Goal: Task Accomplishment & Management: Use online tool/utility

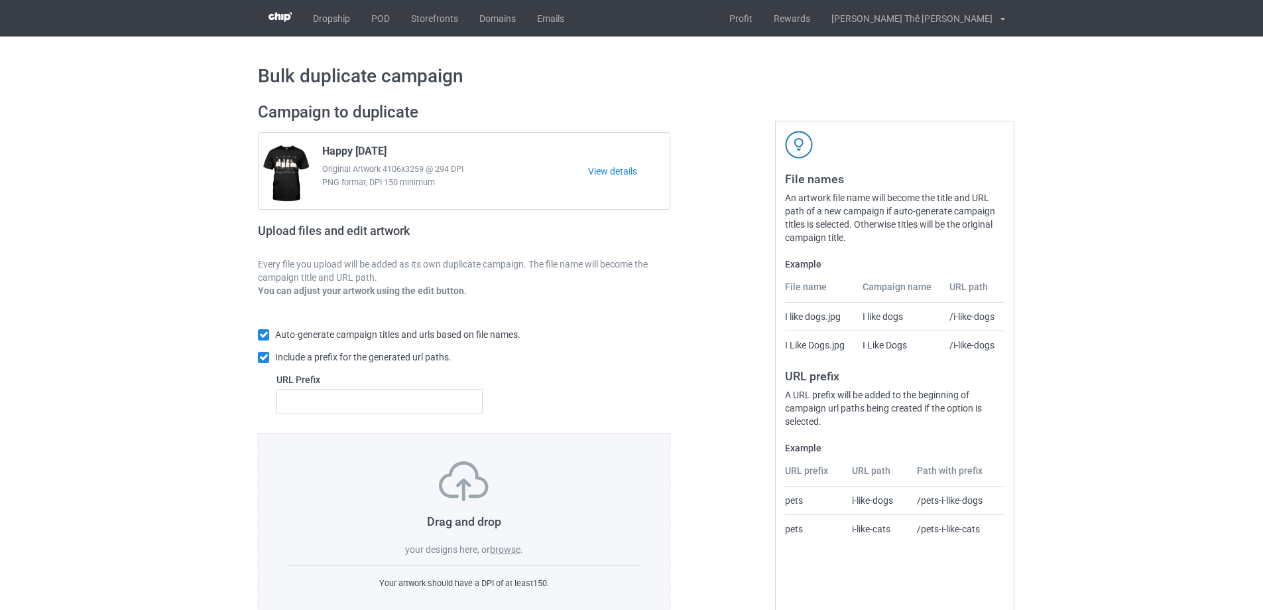
scroll to position [37, 0]
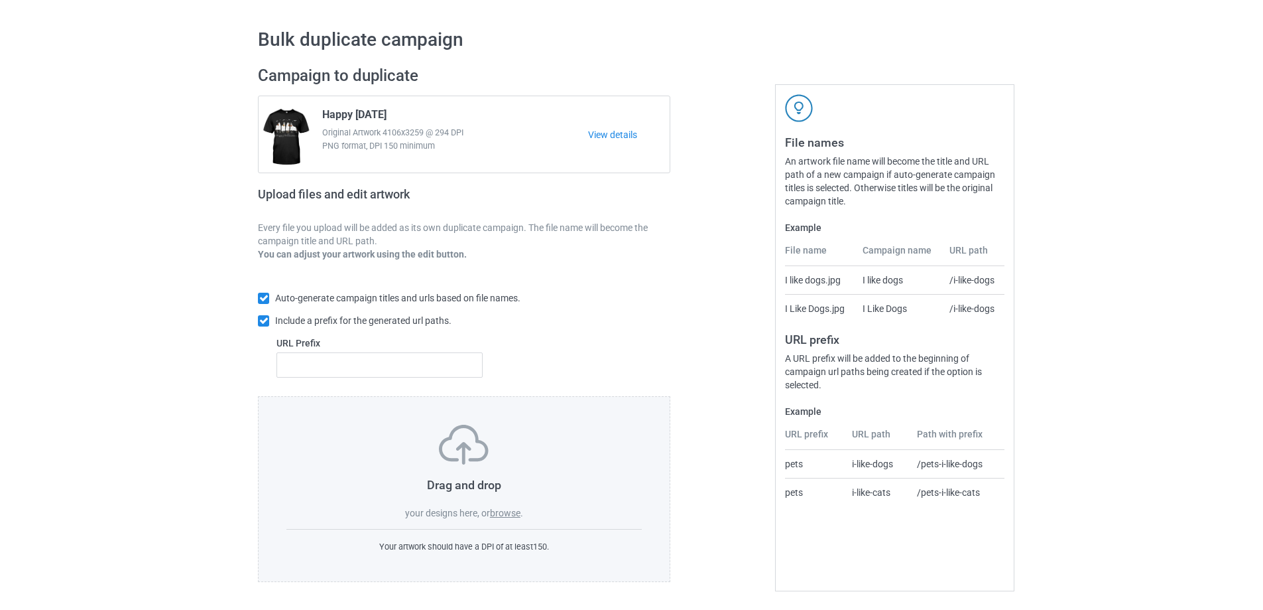
click at [508, 511] on label "browse" at bounding box center [505, 512] width 31 height 11
click at [0, 0] on input "browse" at bounding box center [0, 0] width 0 height 0
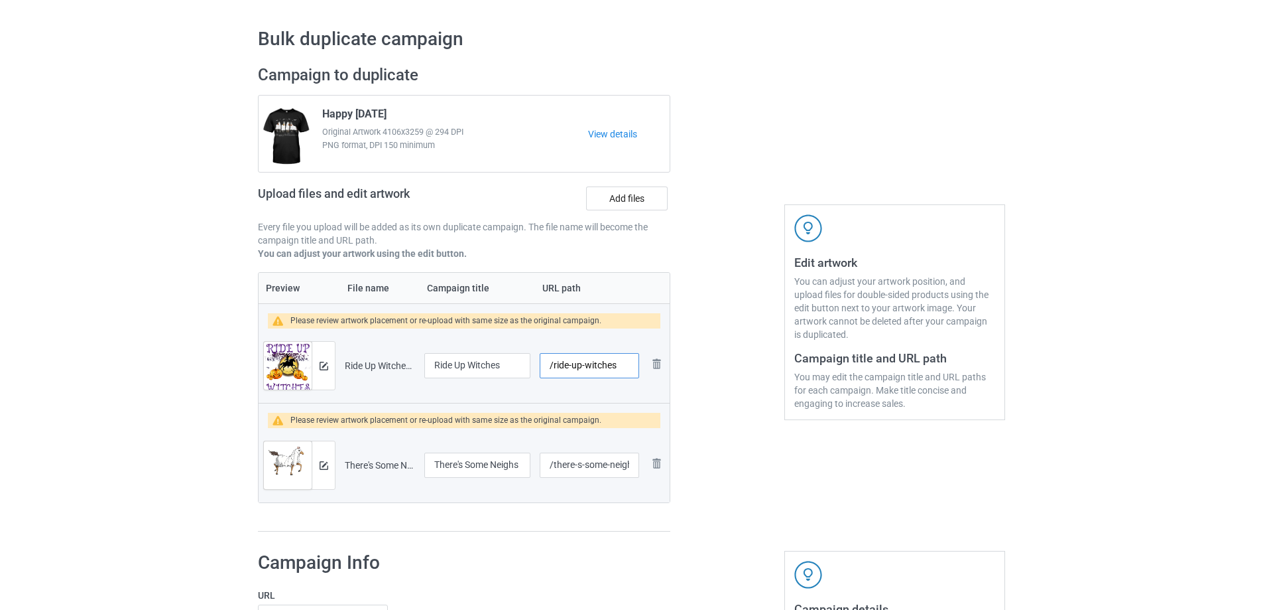
drag, startPoint x: 623, startPoint y: 370, endPoint x: 553, endPoint y: 365, distance: 69.8
click at [553, 365] on input "/ride-up-witches" at bounding box center [589, 365] width 99 height 25
type input "/h0245"
drag, startPoint x: 553, startPoint y: 463, endPoint x: 670, endPoint y: 463, distance: 116.7
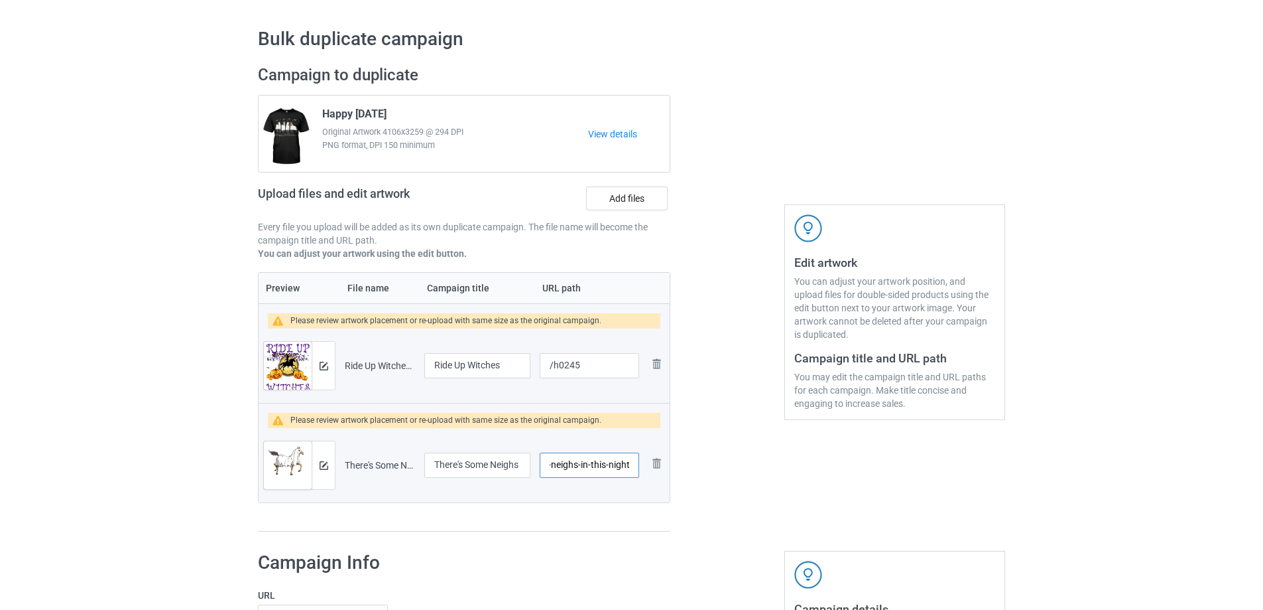
click at [670, 463] on table "Preview File name Campaign title URL path Please review artwork placement or re…" at bounding box center [464, 387] width 413 height 231
type input "/h0246"
click at [320, 363] on img at bounding box center [324, 365] width 9 height 9
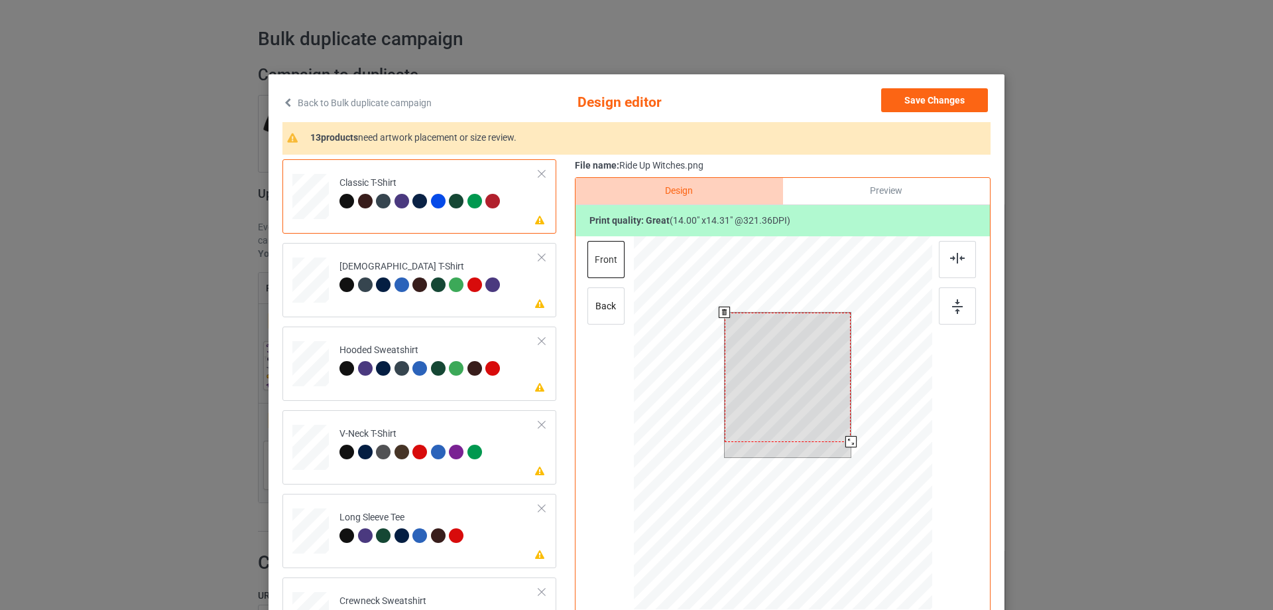
click at [787, 391] on div at bounding box center [788, 376] width 127 height 129
click at [842, 437] on div at bounding box center [847, 437] width 11 height 11
click at [800, 378] on div at bounding box center [787, 382] width 119 height 121
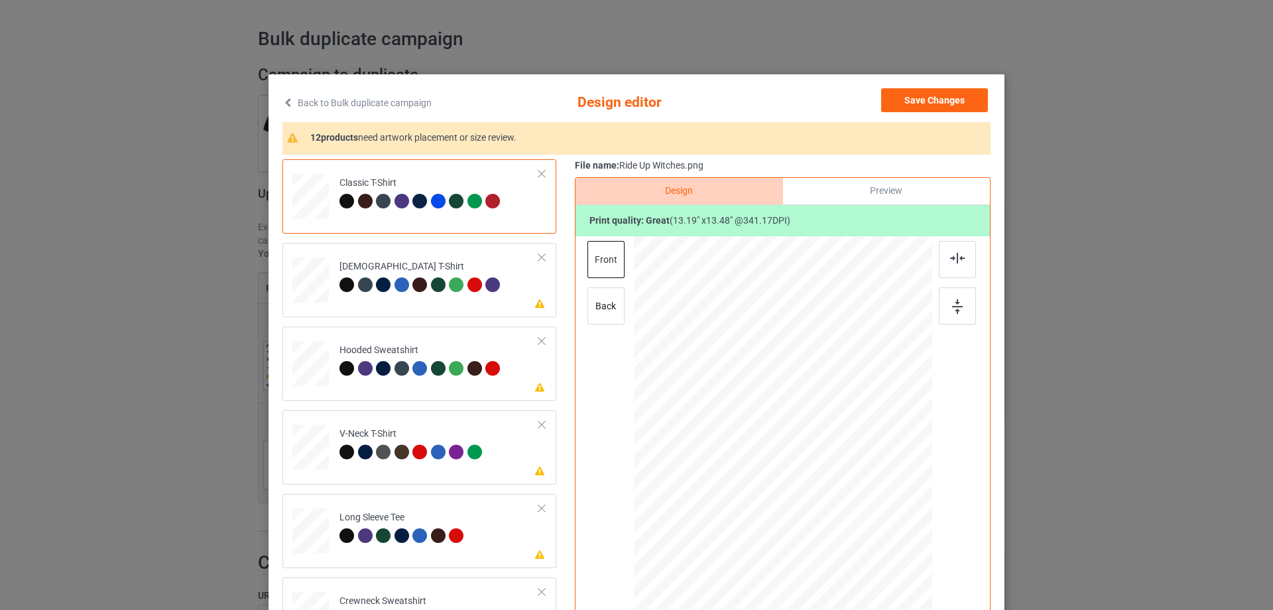
click at [431, 201] on div at bounding box center [438, 201] width 15 height 15
click at [342, 200] on div at bounding box center [347, 201] width 15 height 15
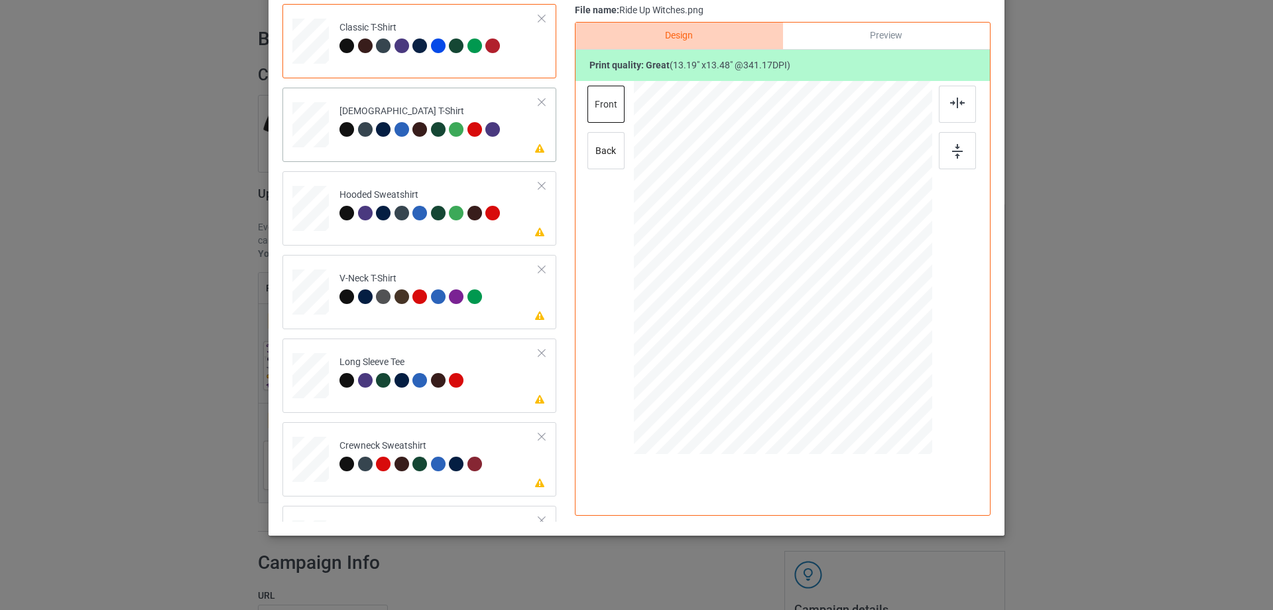
click at [431, 137] on div at bounding box center [440, 131] width 19 height 19
click at [803, 248] on div at bounding box center [784, 226] width 108 height 111
click at [413, 225] on td "Please review artwork placement Hooded Sweatshirt" at bounding box center [439, 205] width 214 height 58
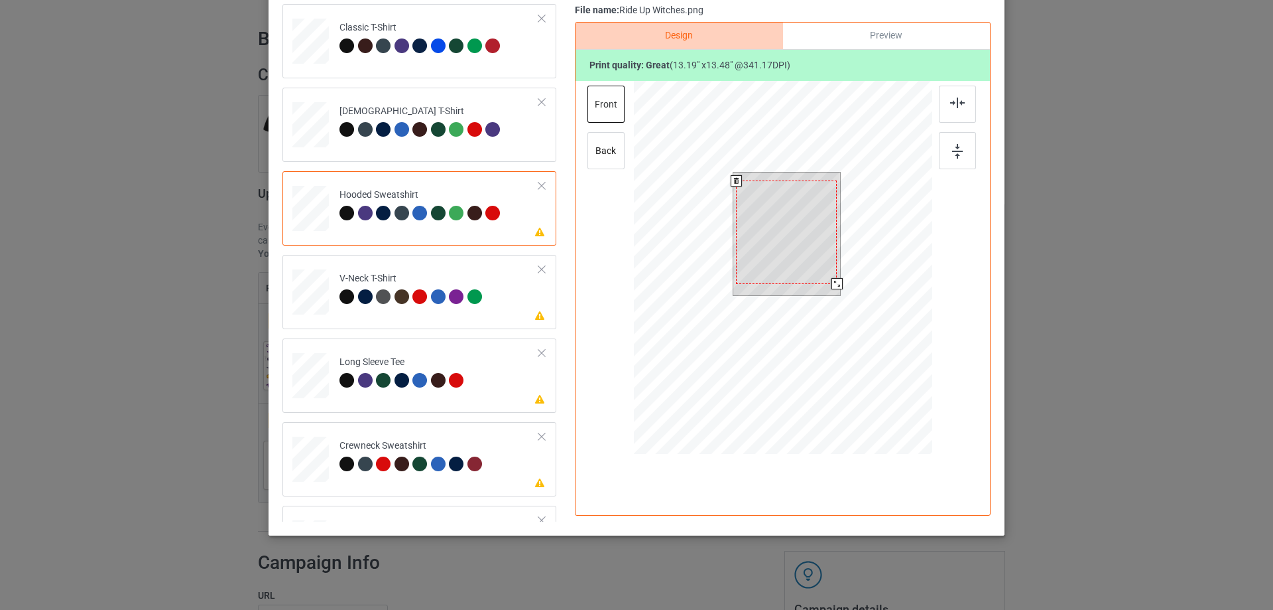
click at [779, 239] on div at bounding box center [786, 231] width 101 height 103
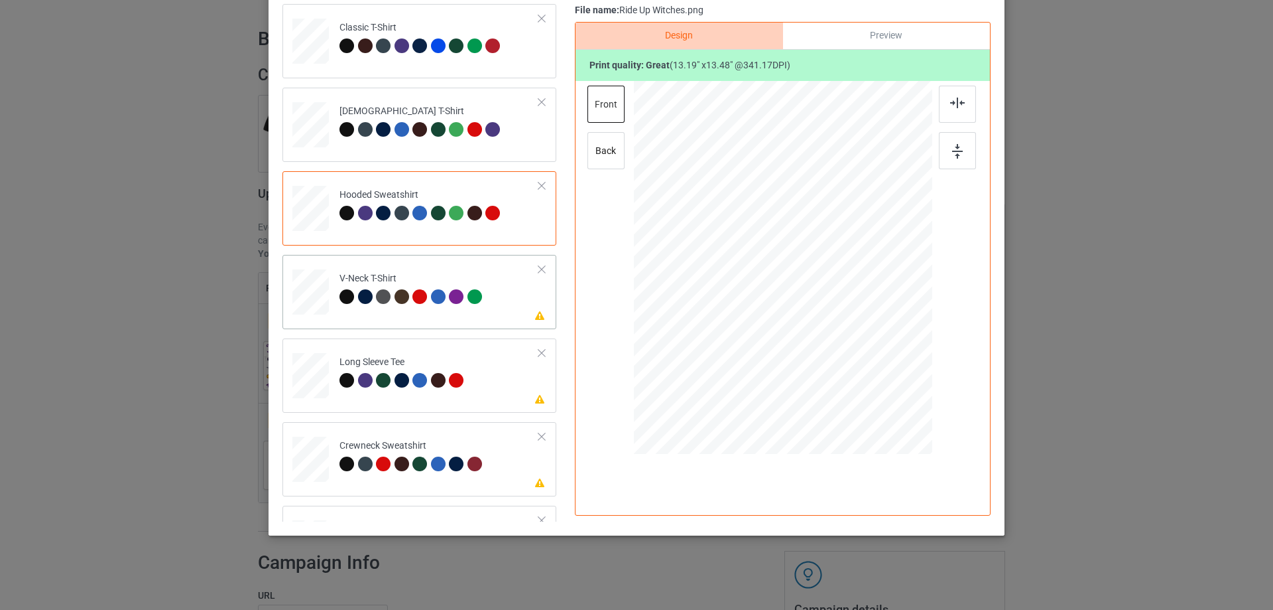
drag, startPoint x: 430, startPoint y: 308, endPoint x: 444, endPoint y: 314, distance: 15.2
click at [430, 310] on td "Please review artwork placement V-Neck T-Shirt" at bounding box center [439, 289] width 214 height 58
click at [783, 237] on div at bounding box center [787, 240] width 127 height 129
drag, startPoint x: 391, startPoint y: 391, endPoint x: 510, endPoint y: 367, distance: 121.9
click at [391, 393] on td "Please review artwork placement Long Sleeve Tee" at bounding box center [439, 373] width 214 height 58
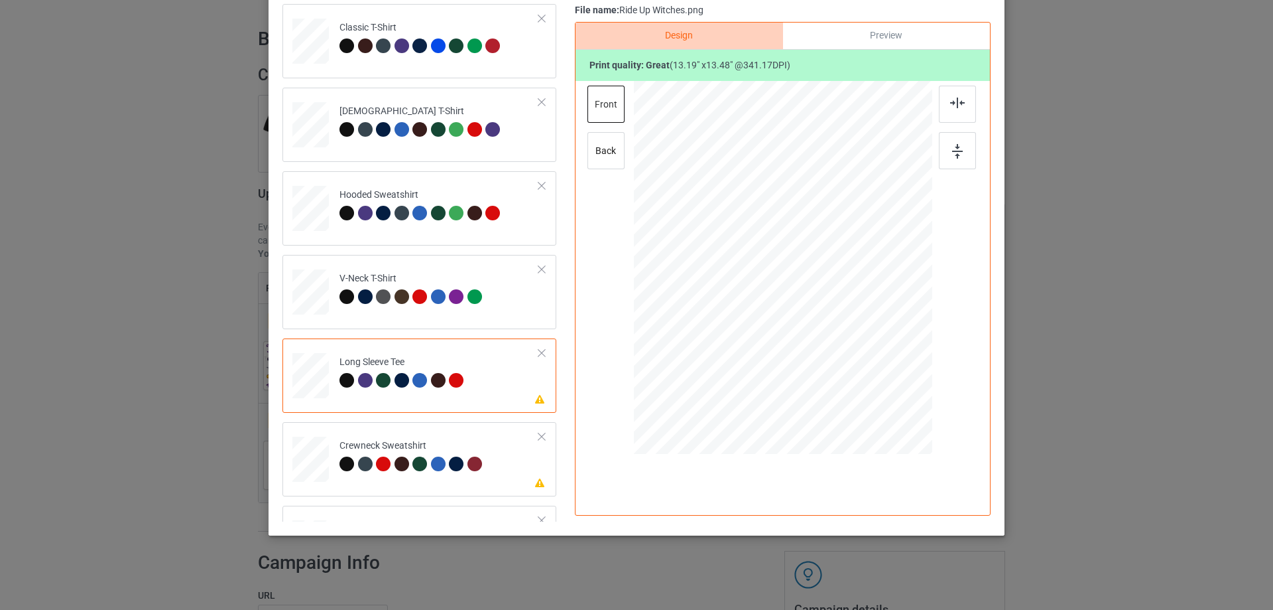
click at [781, 238] on div at bounding box center [790, 233] width 105 height 107
drag, startPoint x: 397, startPoint y: 474, endPoint x: 424, endPoint y: 464, distance: 28.3
click at [397, 475] on td "Please review artwork placement Crewneck Sweatshirt" at bounding box center [439, 456] width 214 height 58
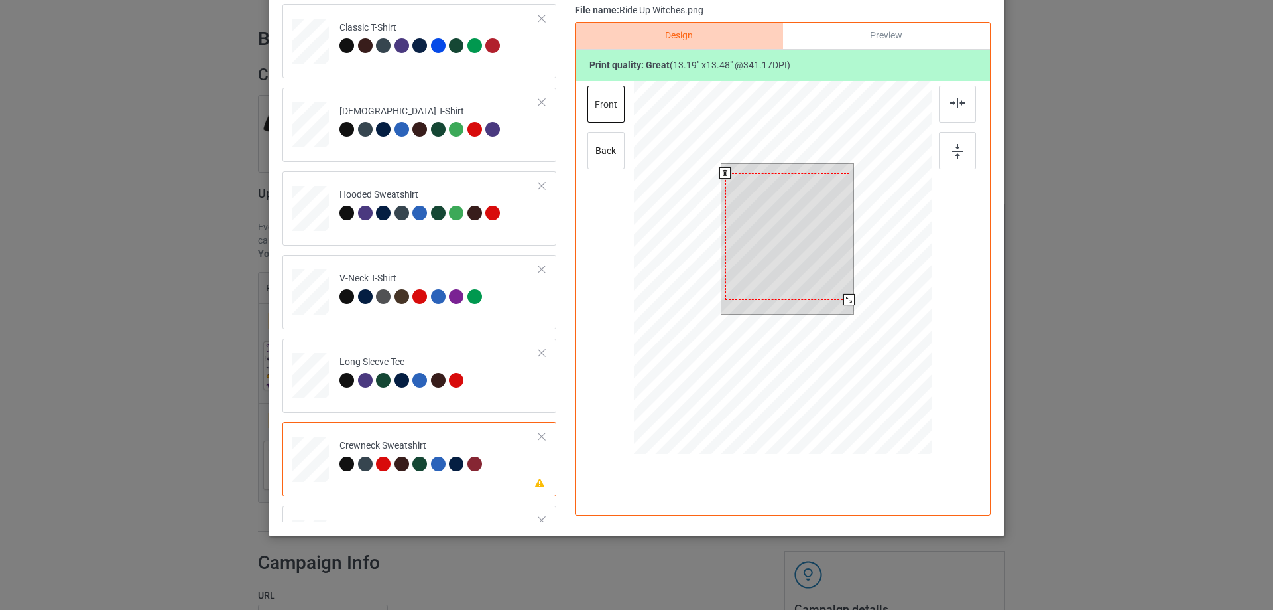
click at [779, 239] on div at bounding box center [788, 236] width 124 height 127
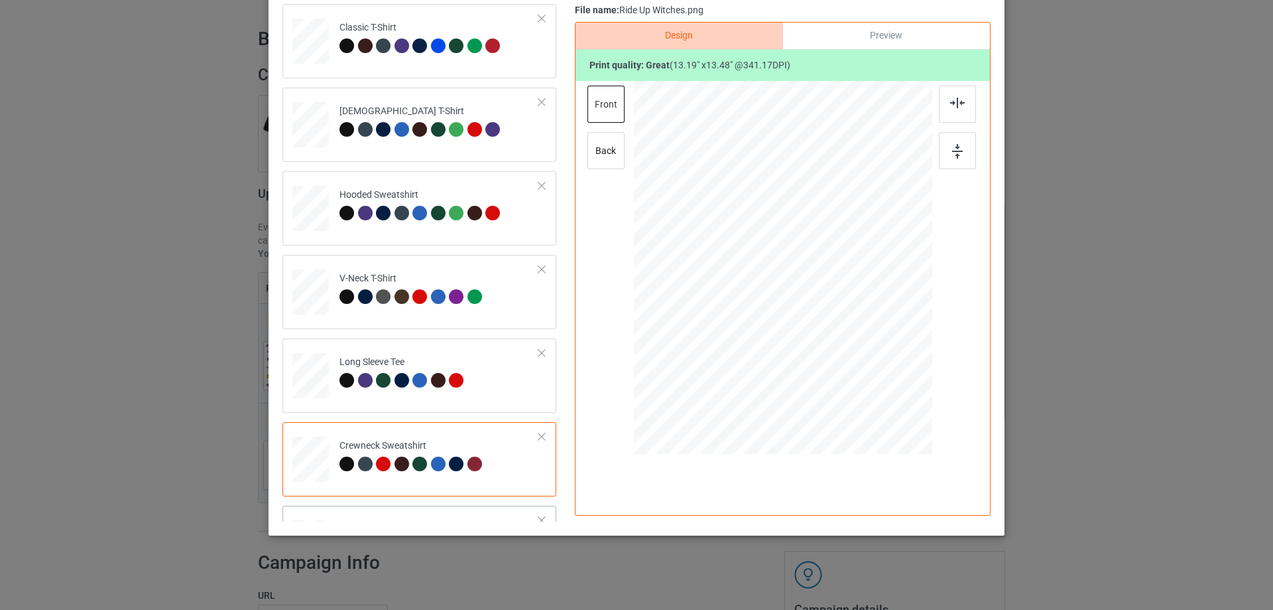
scroll to position [265, 0]
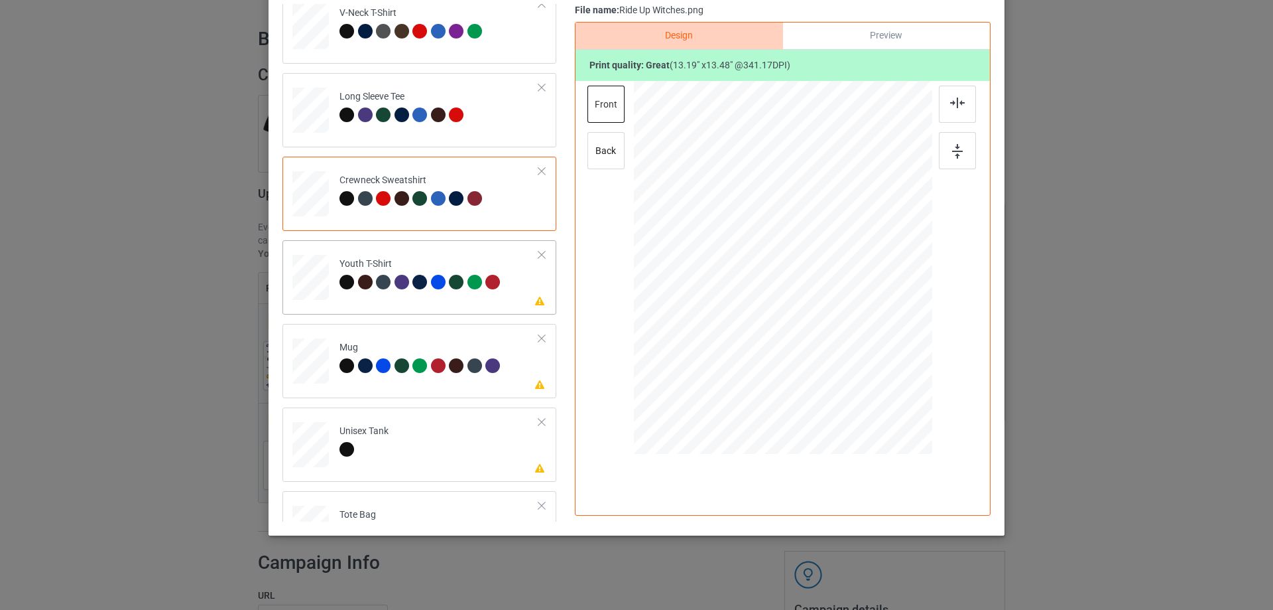
click at [433, 310] on div "Please review artwork placement Youth T-Shirt" at bounding box center [420, 277] width 274 height 74
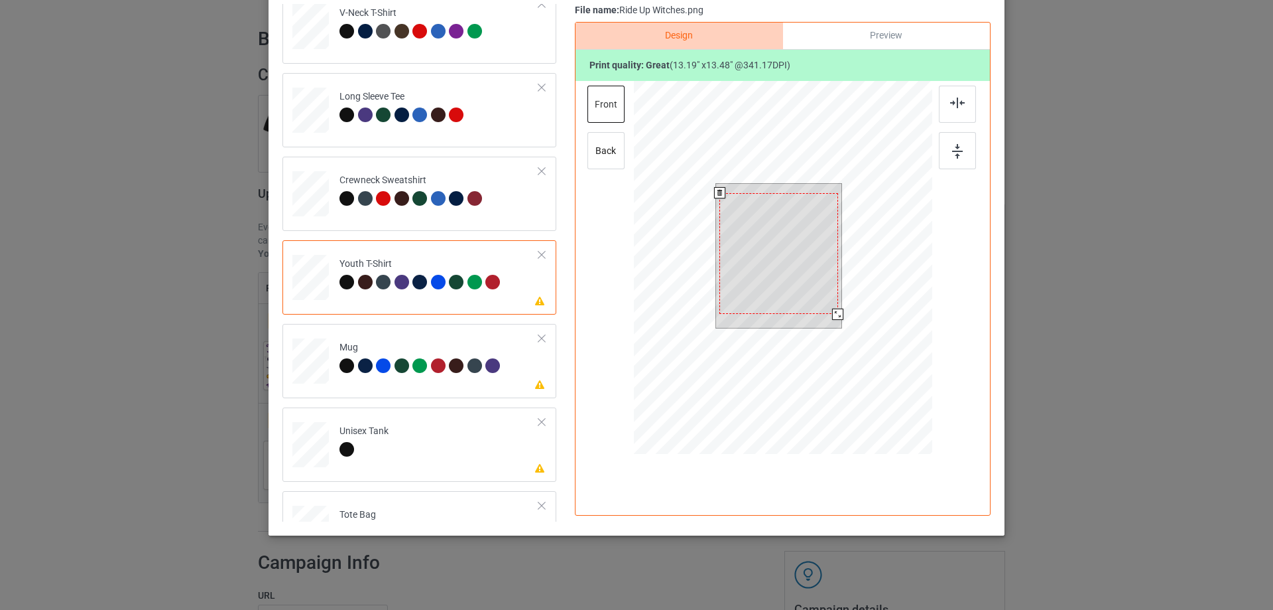
click at [789, 222] on div at bounding box center [779, 253] width 118 height 121
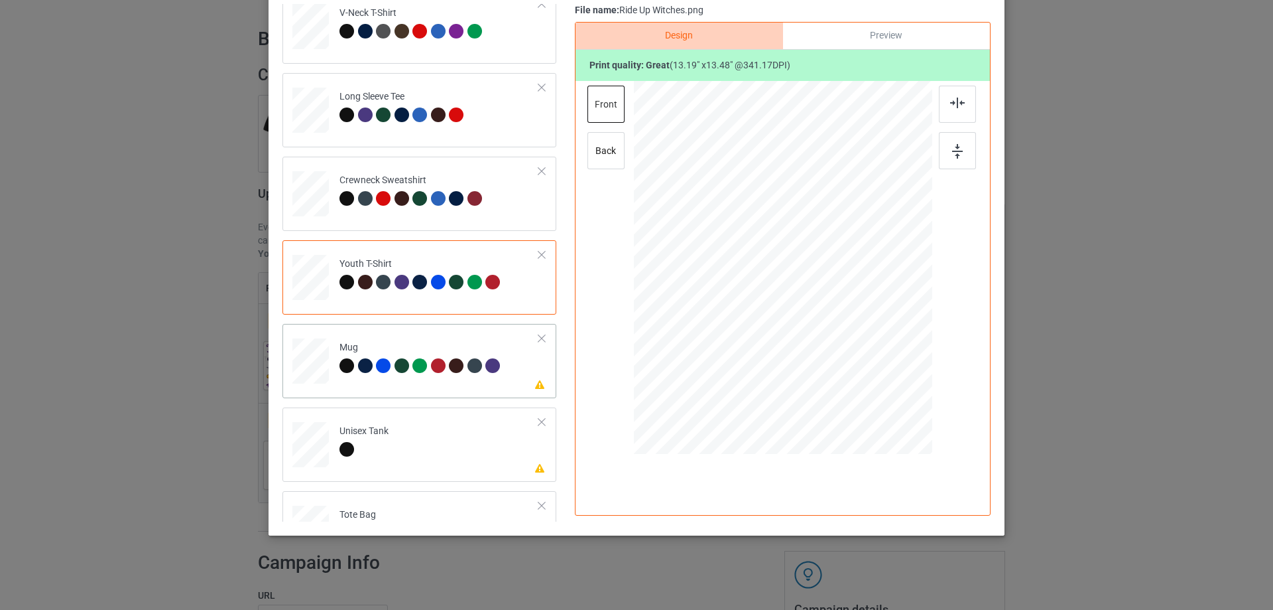
click at [391, 395] on div "Please review artwork placement Mug" at bounding box center [420, 361] width 274 height 74
click at [765, 239] on div at bounding box center [783, 267] width 179 height 183
drag, startPoint x: 869, startPoint y: 359, endPoint x: 829, endPoint y: 314, distance: 60.6
click at [829, 314] on div at bounding box center [830, 315] width 11 height 11
drag, startPoint x: 803, startPoint y: 283, endPoint x: 886, endPoint y: 283, distance: 82.9
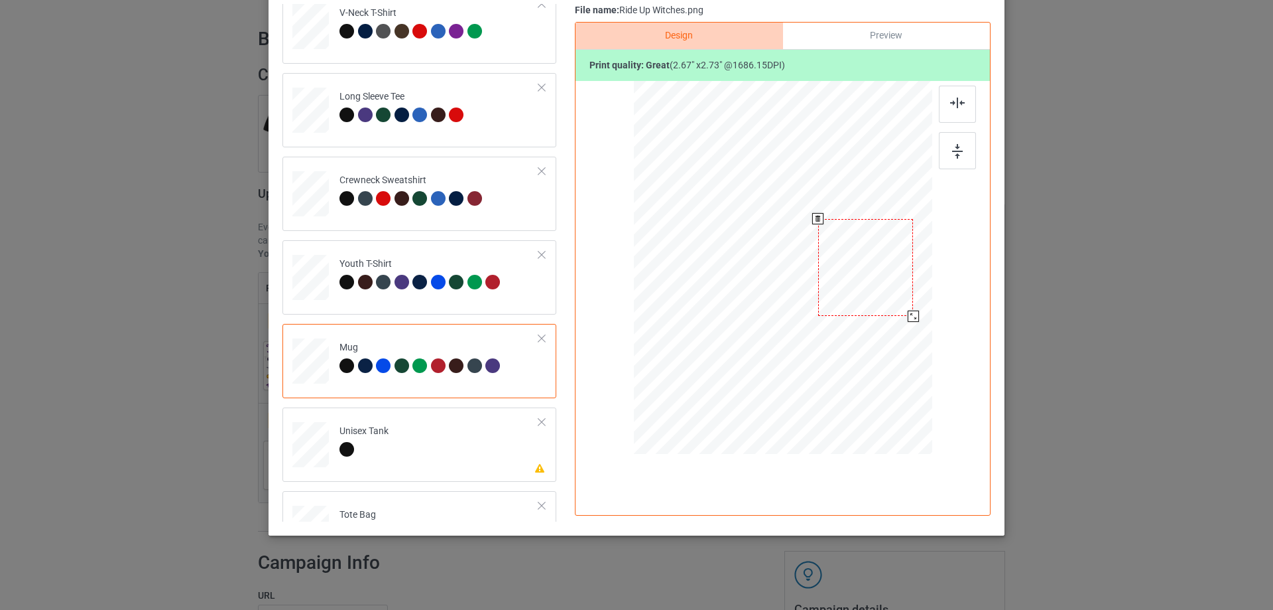
click at [886, 283] on div at bounding box center [866, 267] width 96 height 97
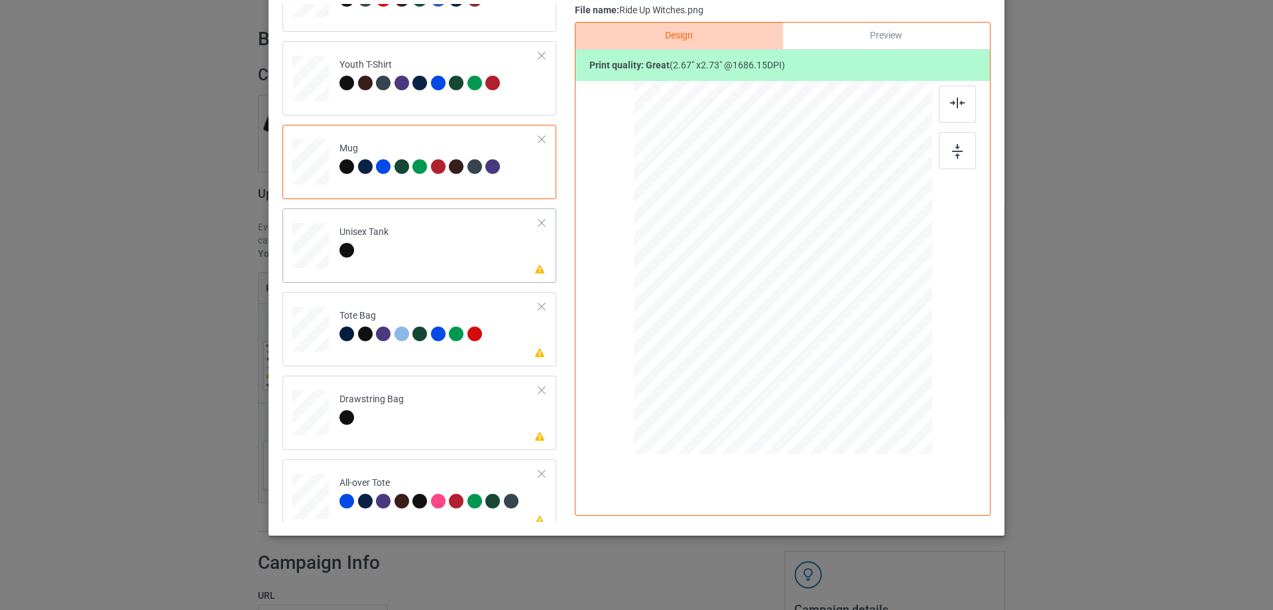
click at [427, 273] on div "Please review artwork placement Unisex Tank" at bounding box center [420, 245] width 274 height 74
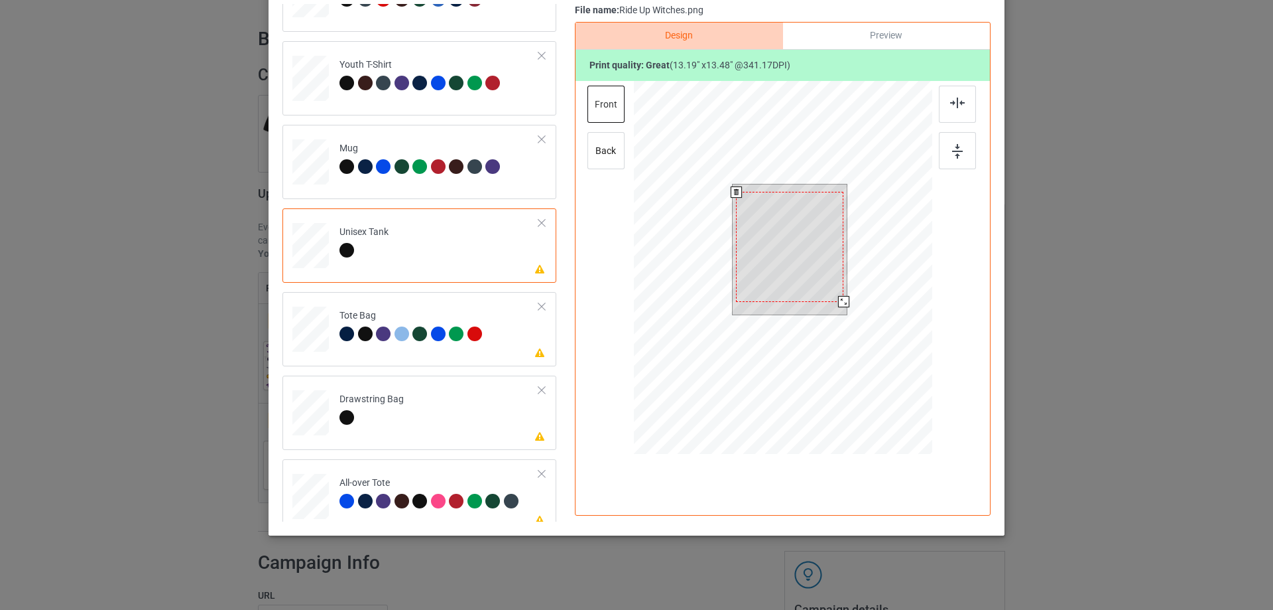
click at [795, 259] on div at bounding box center [789, 247] width 107 height 110
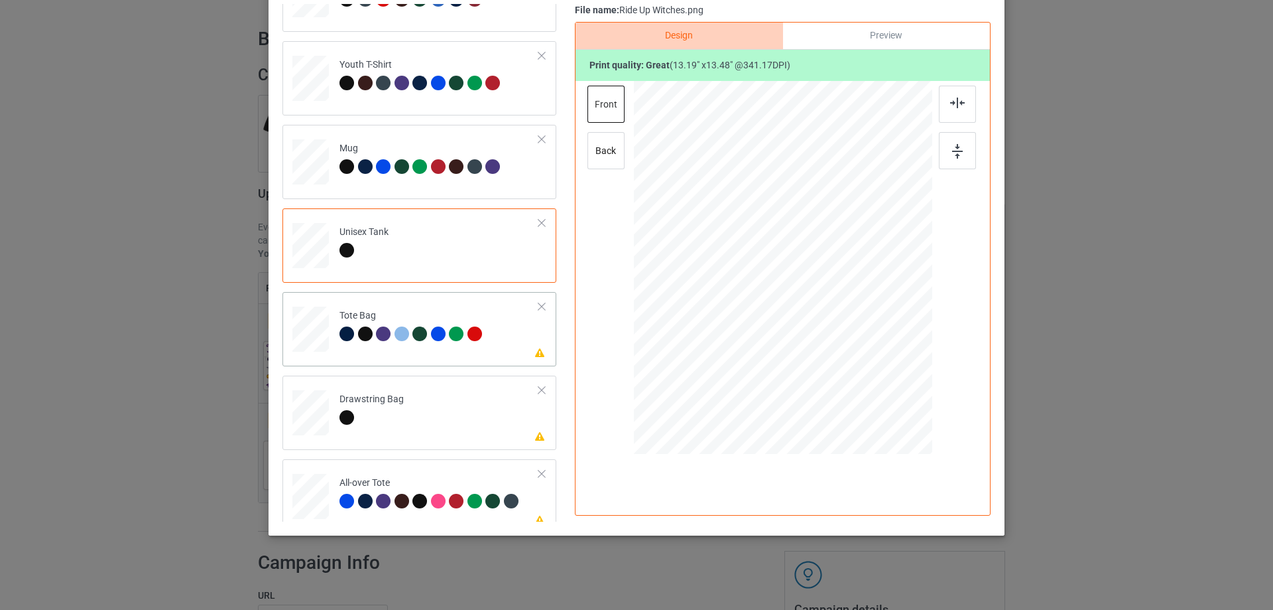
click at [425, 361] on div "Please review artwork placement Tote Bag" at bounding box center [420, 329] width 274 height 74
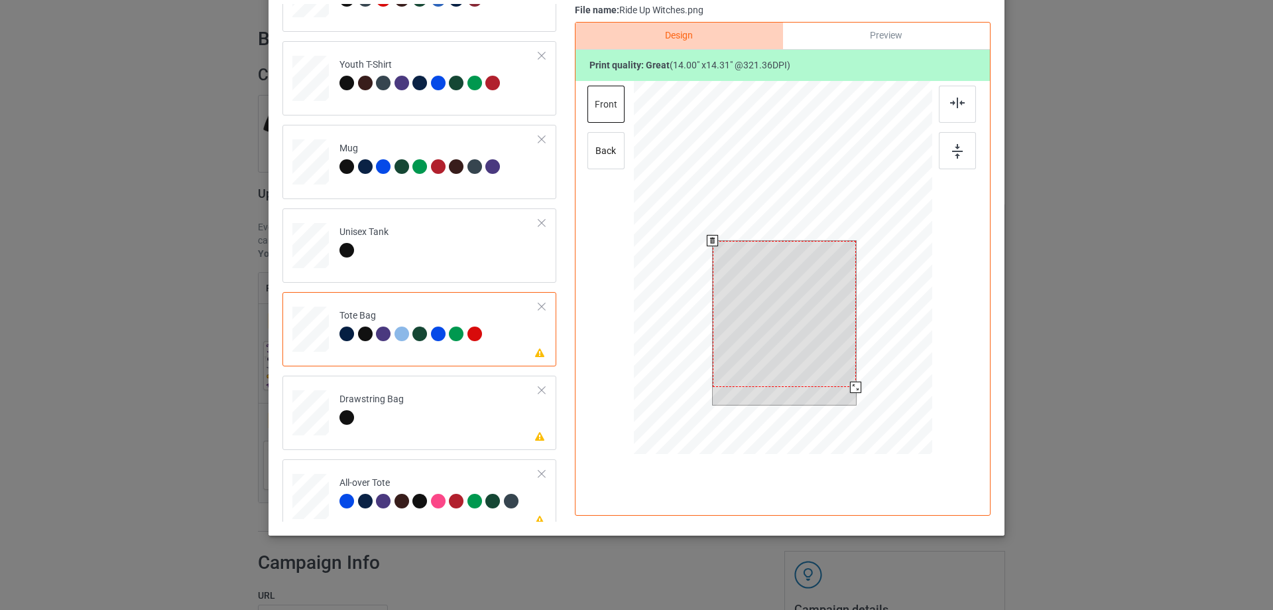
click at [785, 289] on div at bounding box center [784, 314] width 143 height 147
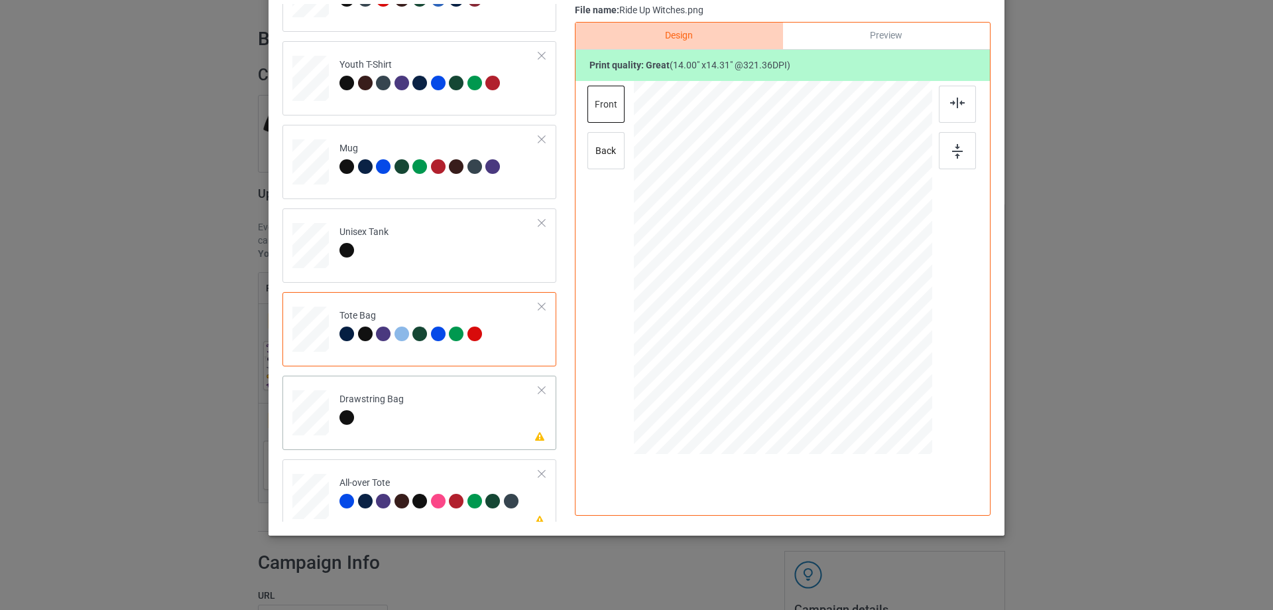
click at [401, 428] on td "Please review artwork placement Drawstring Bag" at bounding box center [439, 410] width 214 height 58
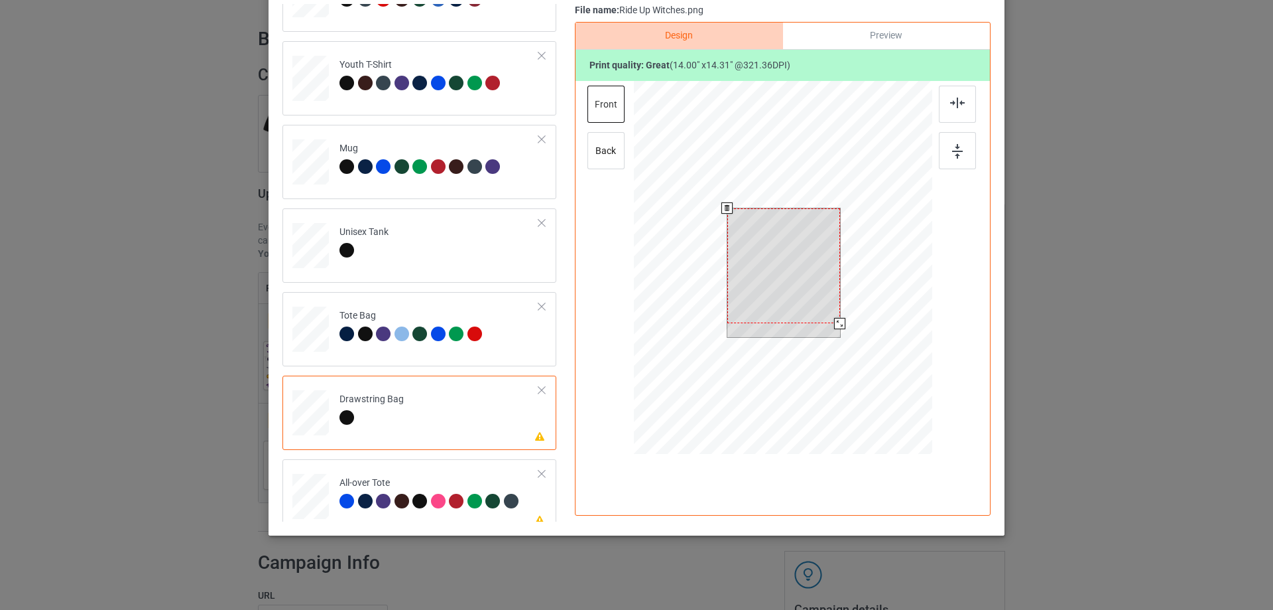
click at [761, 265] on div at bounding box center [784, 265] width 113 height 115
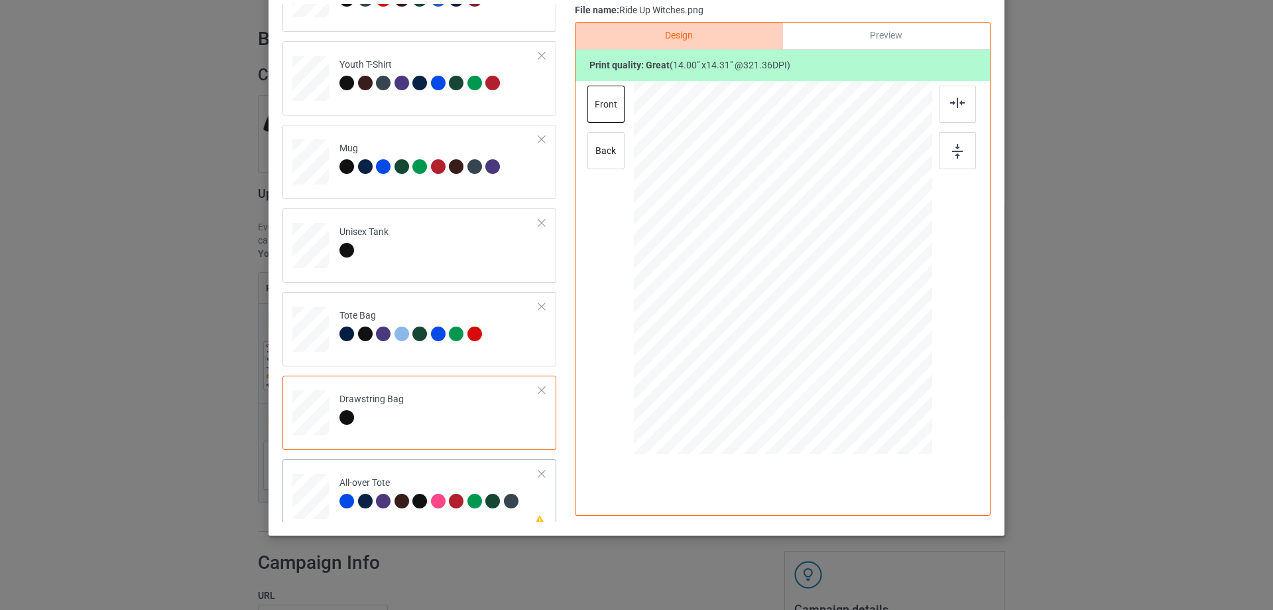
scroll to position [560, 0]
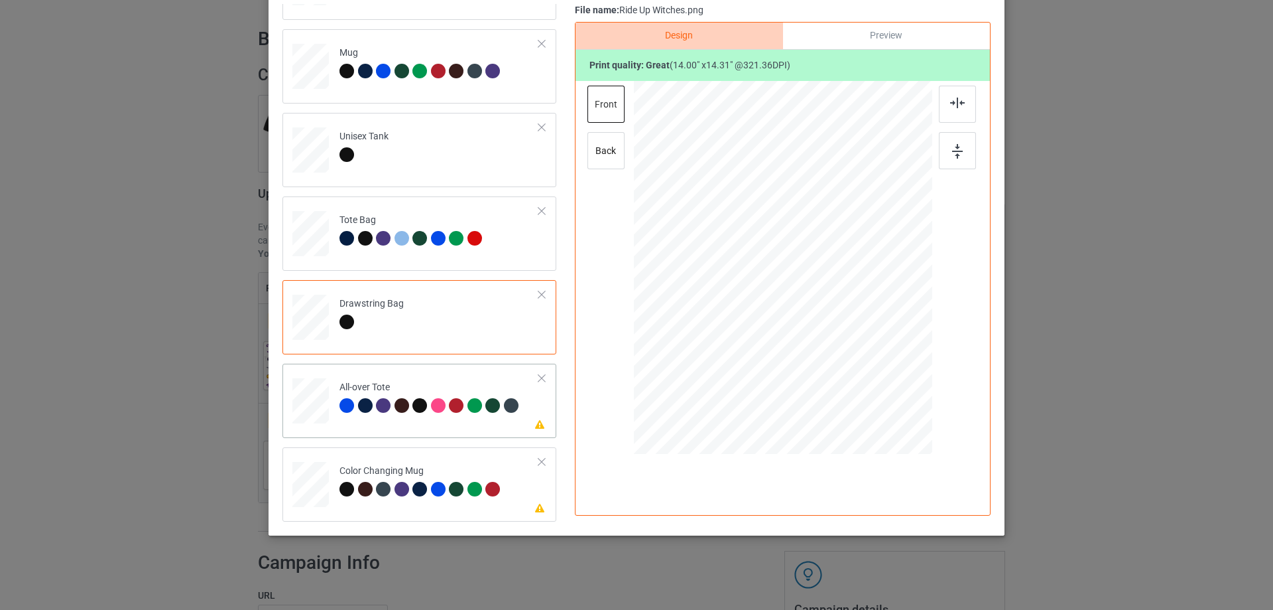
drag, startPoint x: 429, startPoint y: 422, endPoint x: 475, endPoint y: 405, distance: 48.9
click at [429, 423] on td "Please review artwork placement All-over Tote" at bounding box center [439, 398] width 214 height 58
click at [771, 255] on div at bounding box center [783, 267] width 179 height 183
drag, startPoint x: 866, startPoint y: 359, endPoint x: 873, endPoint y: 364, distance: 8.6
click at [873, 364] on div at bounding box center [878, 364] width 11 height 11
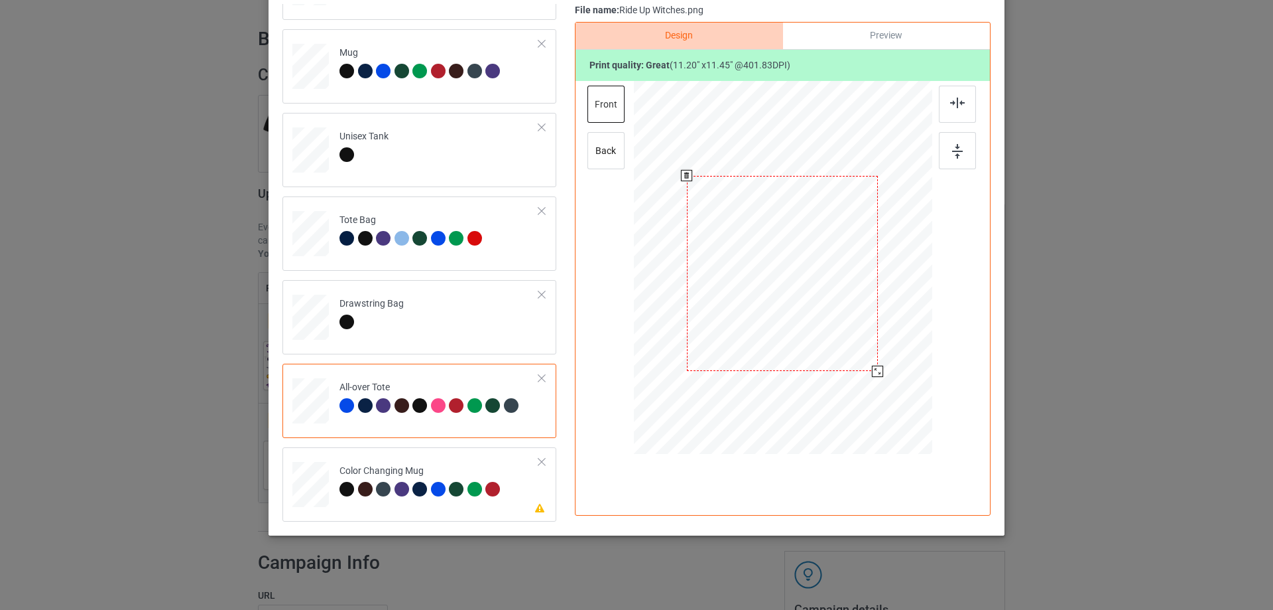
click at [816, 295] on div at bounding box center [782, 273] width 191 height 195
drag, startPoint x: 954, startPoint y: 104, endPoint x: 870, endPoint y: 125, distance: 86.9
click at [954, 104] on img at bounding box center [957, 102] width 15 height 11
click at [466, 457] on td "Please review artwork placement Color Changing Mug" at bounding box center [439, 481] width 214 height 58
click at [875, 255] on div at bounding box center [866, 267] width 96 height 97
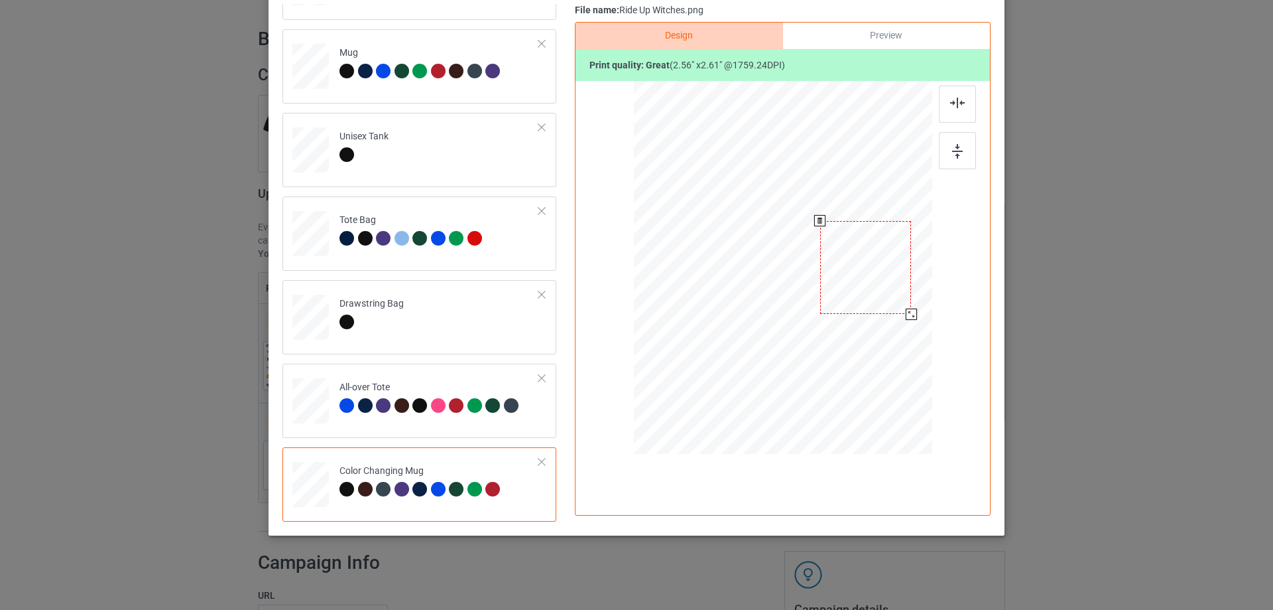
click at [907, 314] on div at bounding box center [911, 313] width 11 height 11
click at [880, 259] on div at bounding box center [866, 267] width 92 height 94
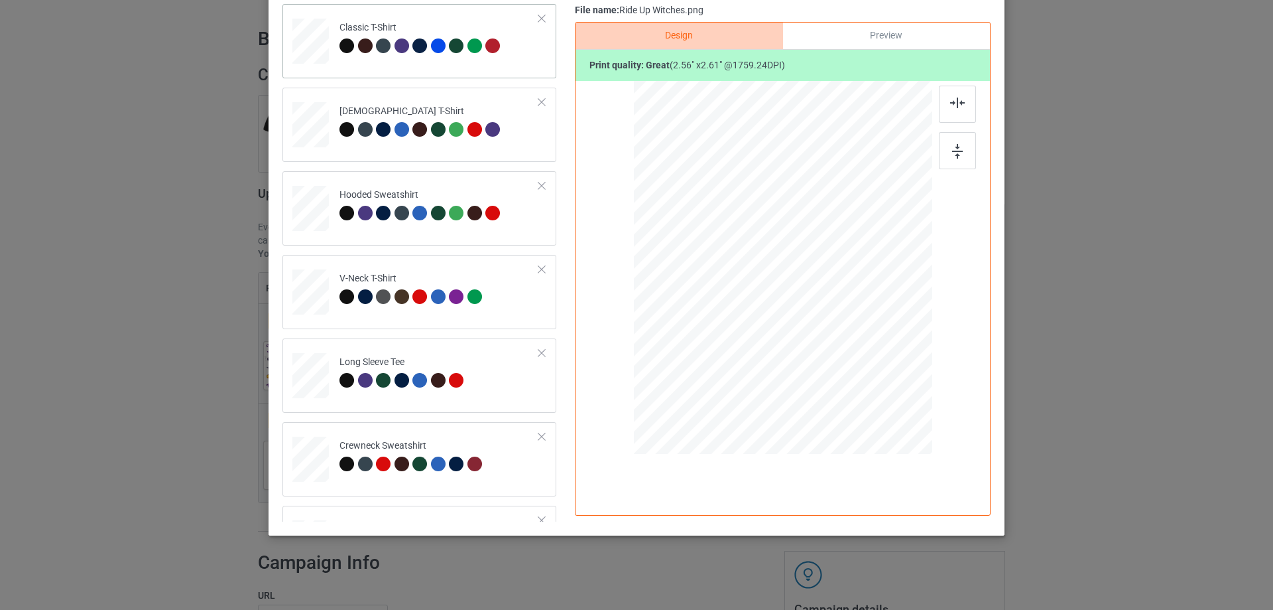
scroll to position [0, 0]
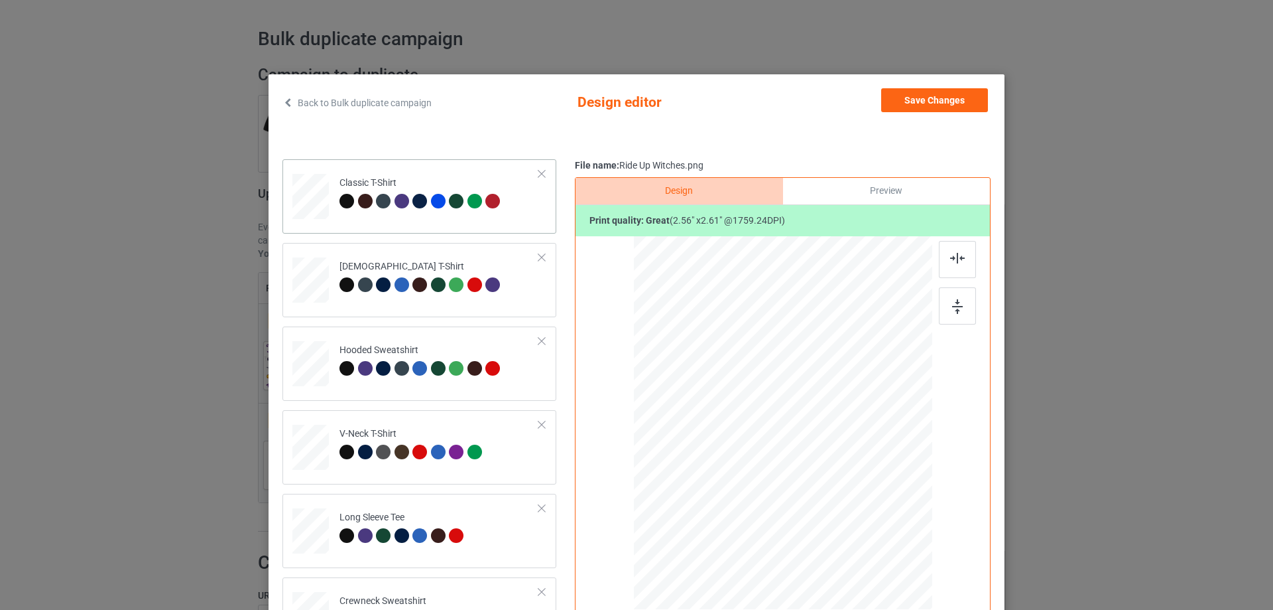
drag, startPoint x: 431, startPoint y: 227, endPoint x: 689, endPoint y: 153, distance: 268.5
click at [431, 227] on div "Classic T-Shirt" at bounding box center [420, 196] width 274 height 74
drag, startPoint x: 943, startPoint y: 101, endPoint x: 881, endPoint y: 109, distance: 62.8
click at [942, 101] on button "Save Changes" at bounding box center [934, 100] width 107 height 24
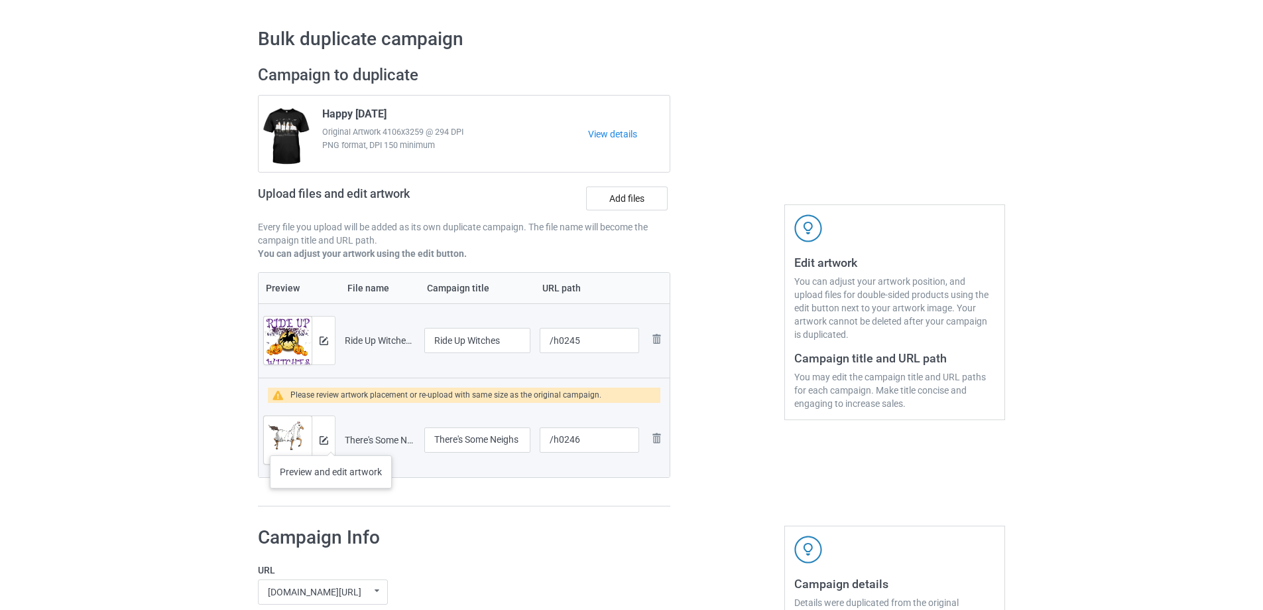
click at [331, 443] on div at bounding box center [323, 440] width 23 height 48
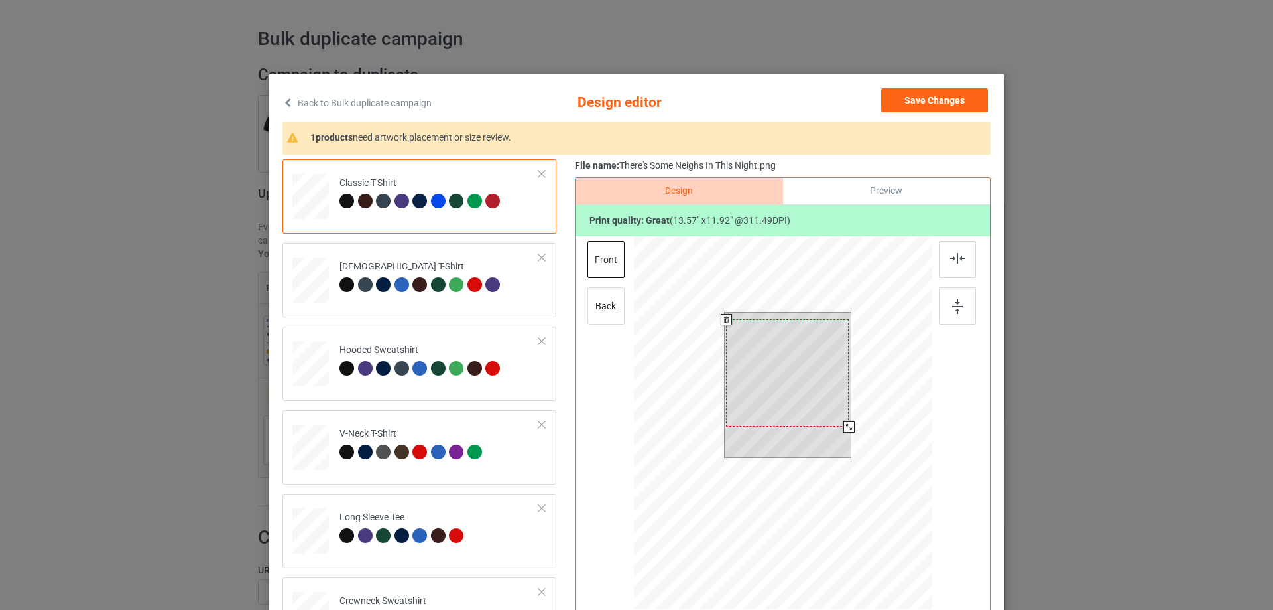
click at [850, 427] on div at bounding box center [849, 426] width 11 height 11
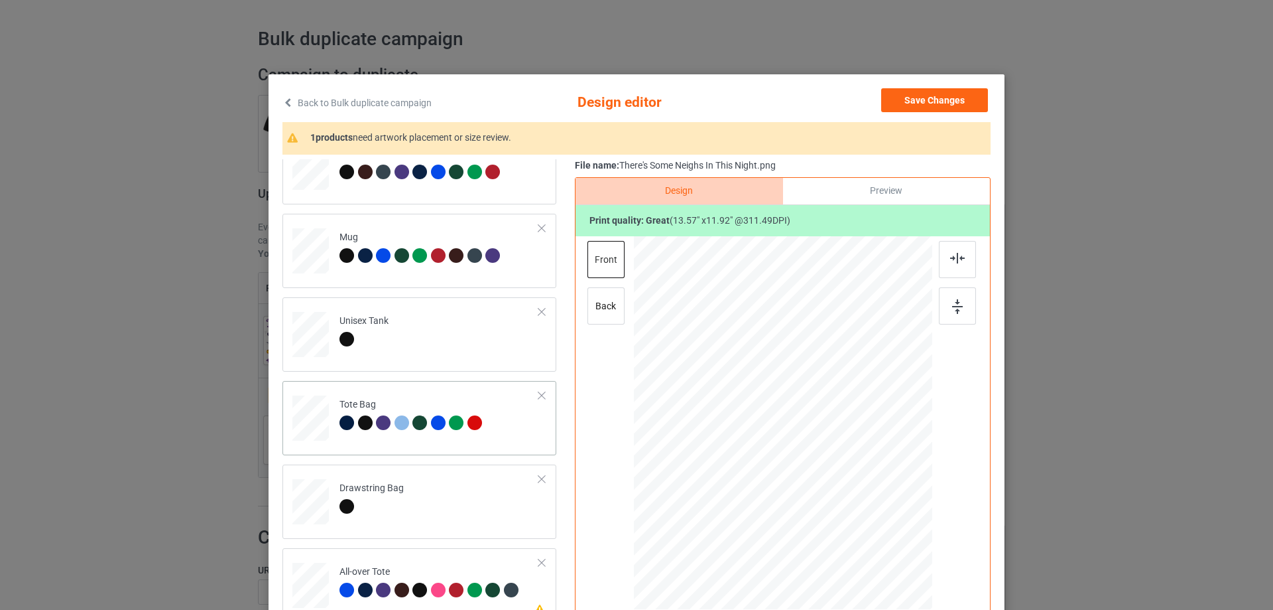
scroll to position [560, 0]
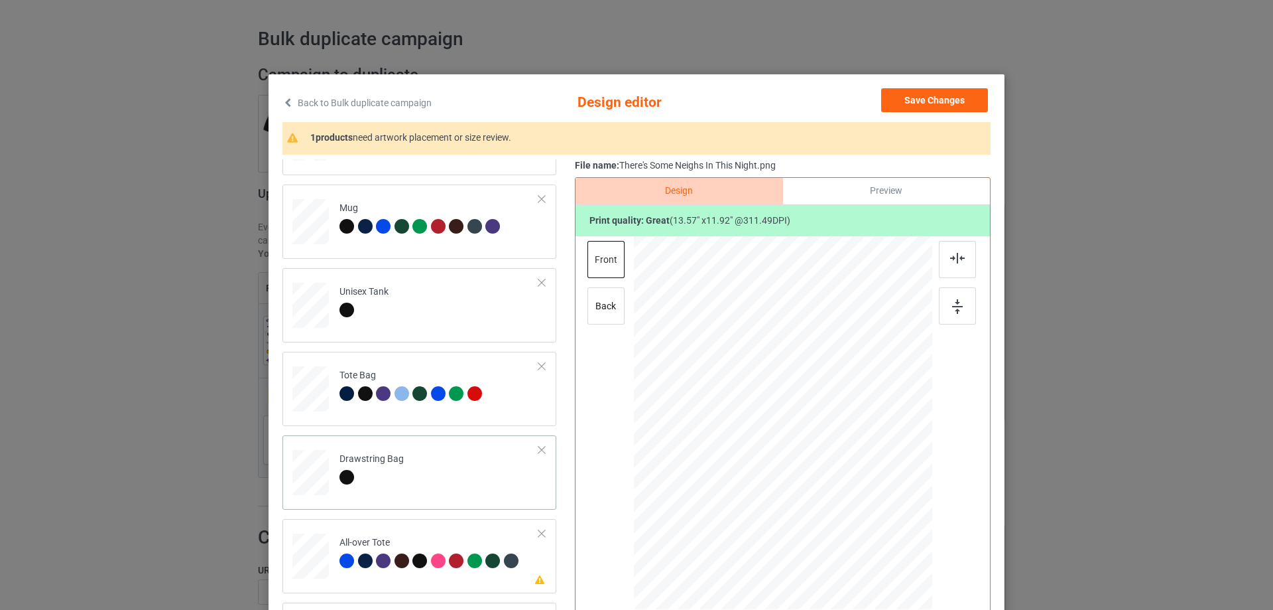
click at [431, 475] on td "Drawstring Bag" at bounding box center [439, 469] width 214 height 58
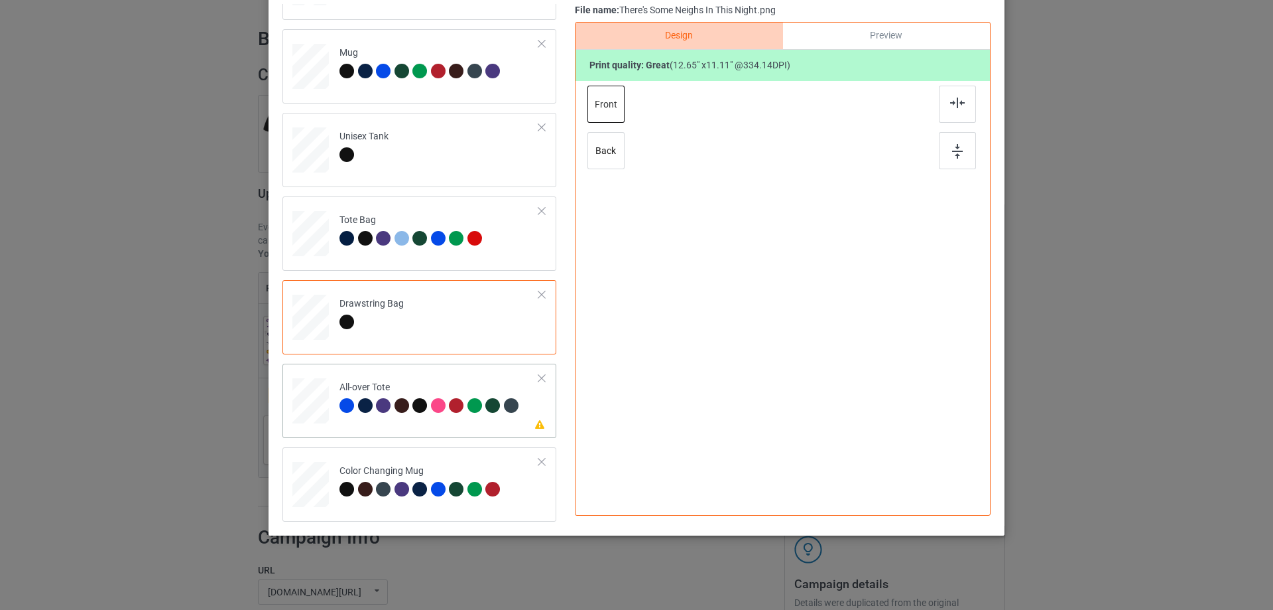
click at [435, 432] on div "Please review artwork placement All-over Tote" at bounding box center [420, 400] width 274 height 74
drag, startPoint x: 784, startPoint y: 265, endPoint x: 838, endPoint y: 324, distance: 80.3
click at [785, 266] on div at bounding box center [783, 266] width 179 height 157
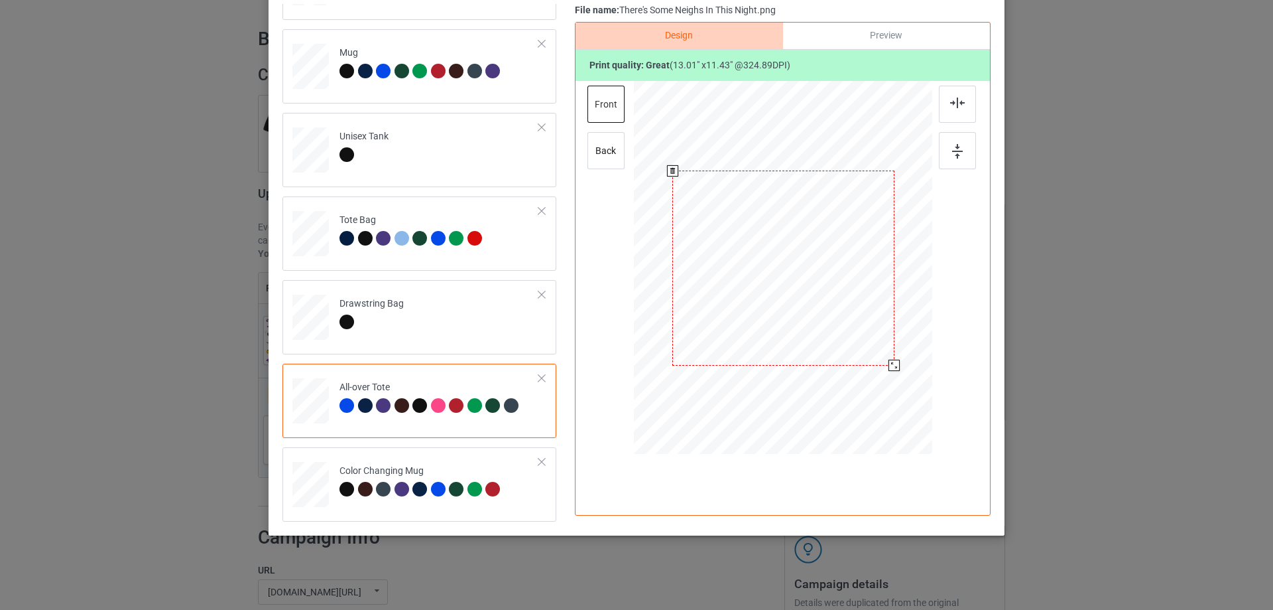
drag, startPoint x: 879, startPoint y: 357, endPoint x: 885, endPoint y: 362, distance: 8.0
click at [889, 362] on div at bounding box center [894, 364] width 11 height 11
click at [954, 103] on img at bounding box center [957, 102] width 15 height 11
click at [462, 460] on td "Color Changing Mug" at bounding box center [439, 481] width 214 height 58
click at [909, 304] on div at bounding box center [912, 300] width 11 height 11
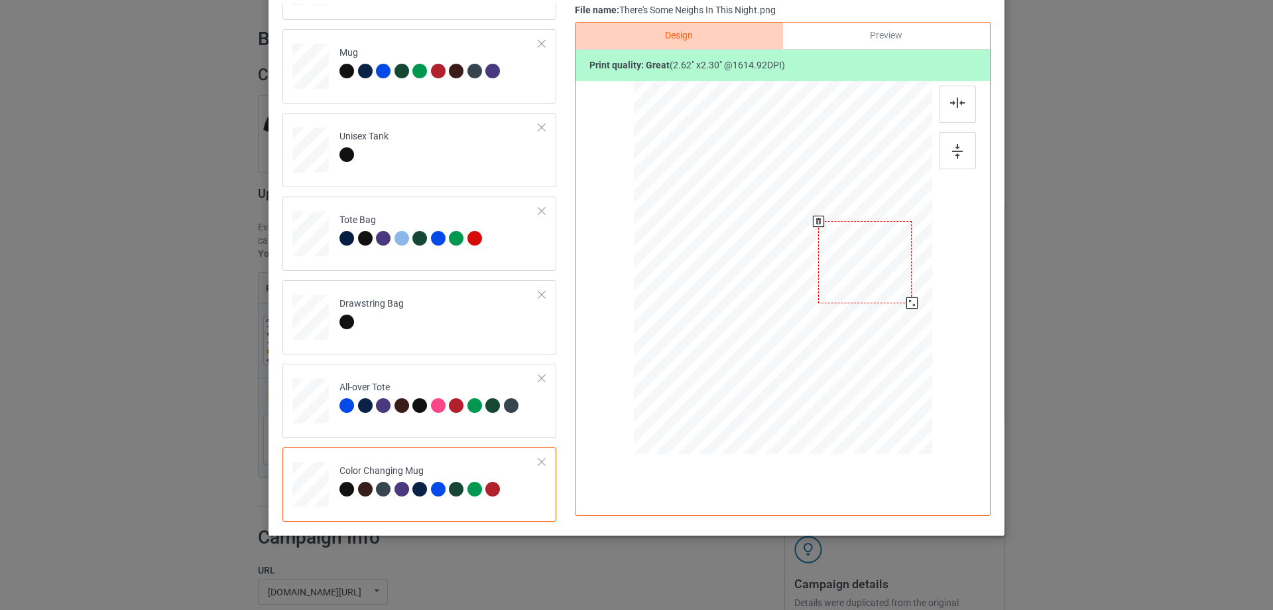
click at [858, 262] on div at bounding box center [865, 262] width 94 height 82
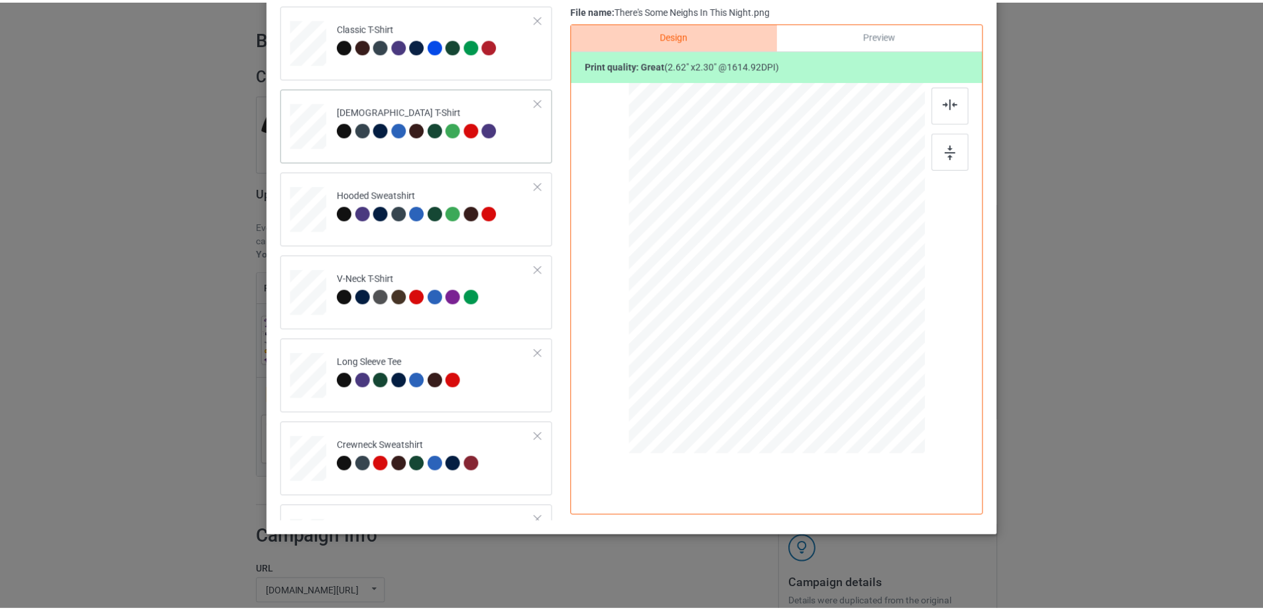
scroll to position [0, 0]
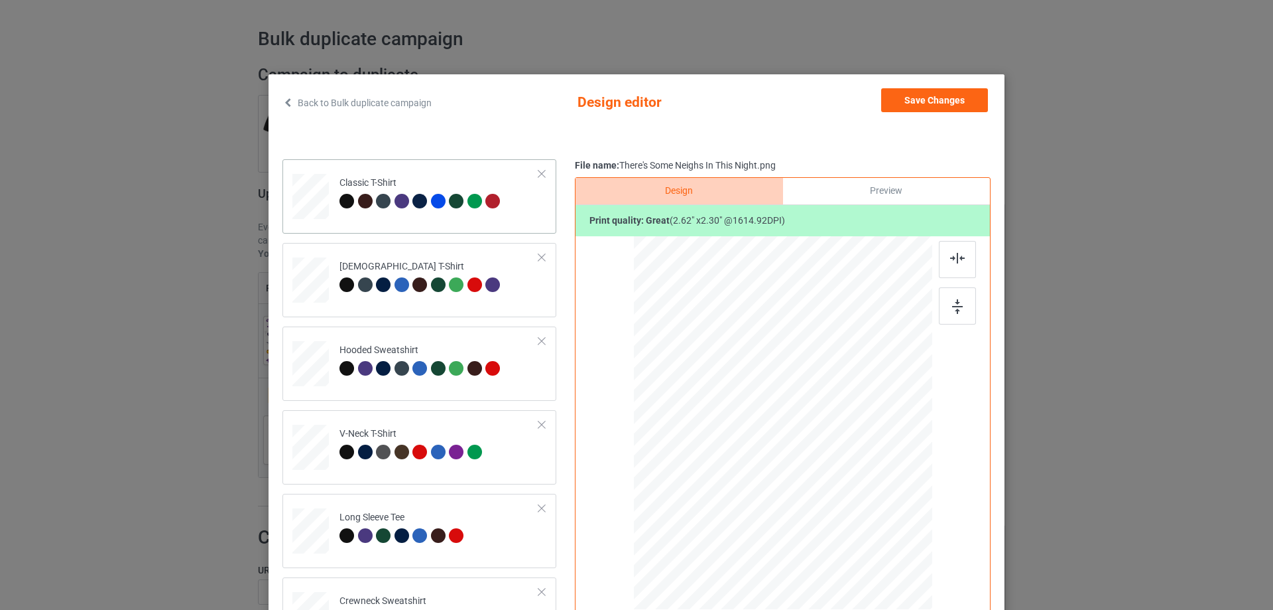
click at [435, 215] on td "Classic T-Shirt" at bounding box center [439, 193] width 214 height 58
click at [958, 96] on button "Save Changes" at bounding box center [934, 100] width 107 height 24
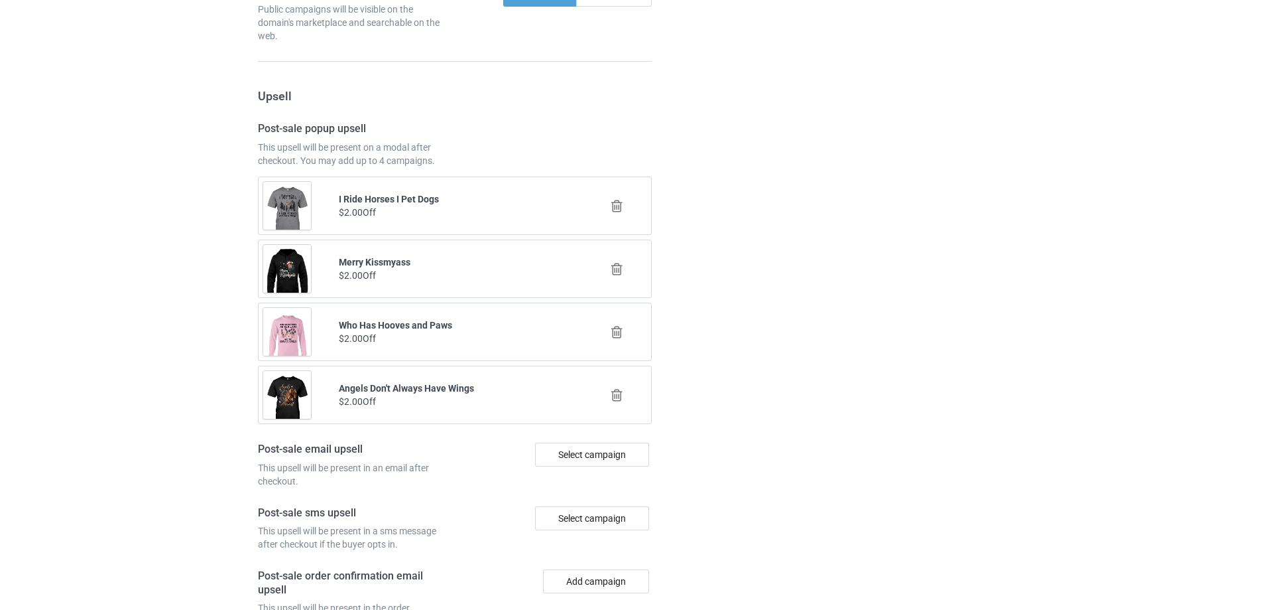
scroll to position [1623, 0]
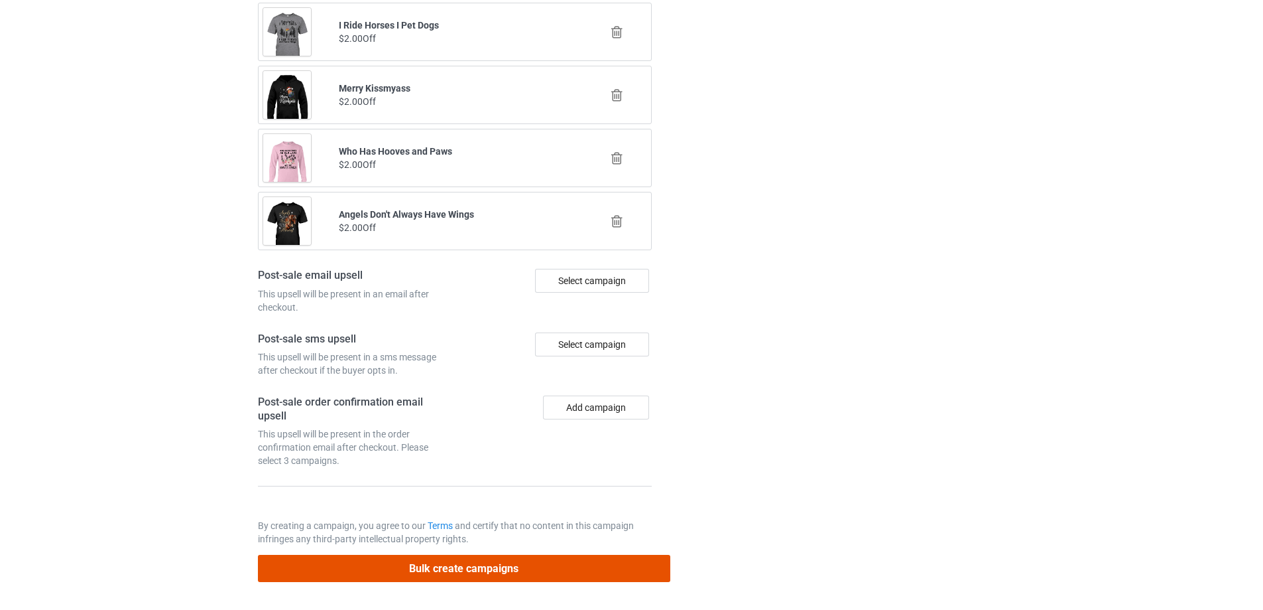
click at [520, 572] on button "Bulk create campaigns" at bounding box center [464, 567] width 413 height 27
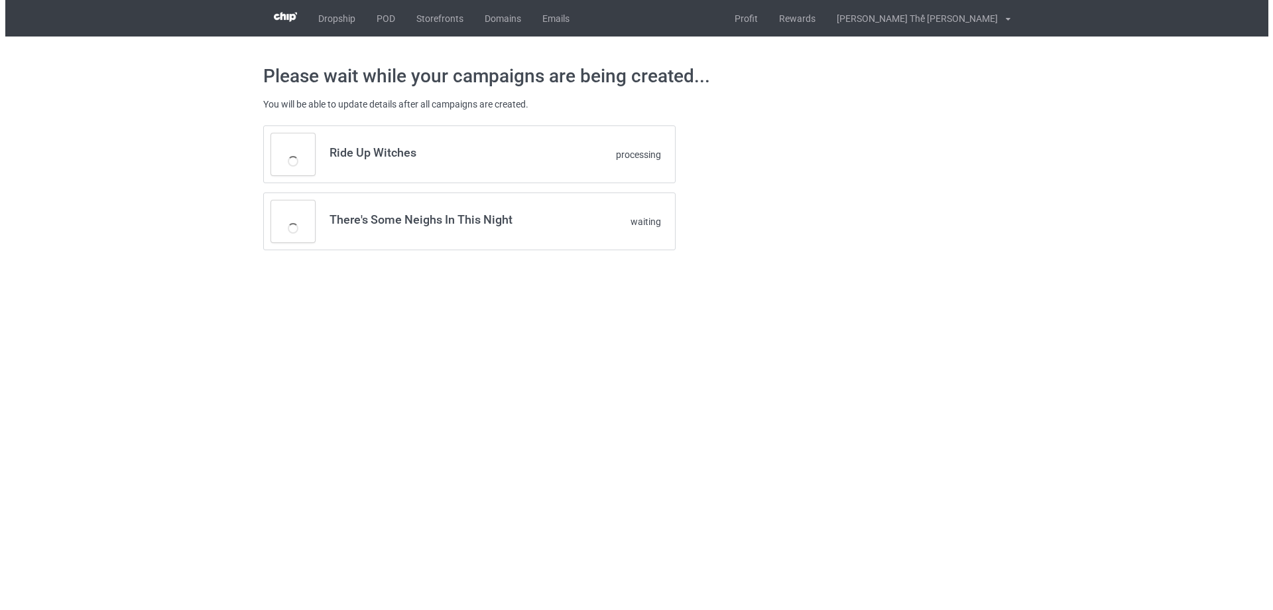
scroll to position [0, 0]
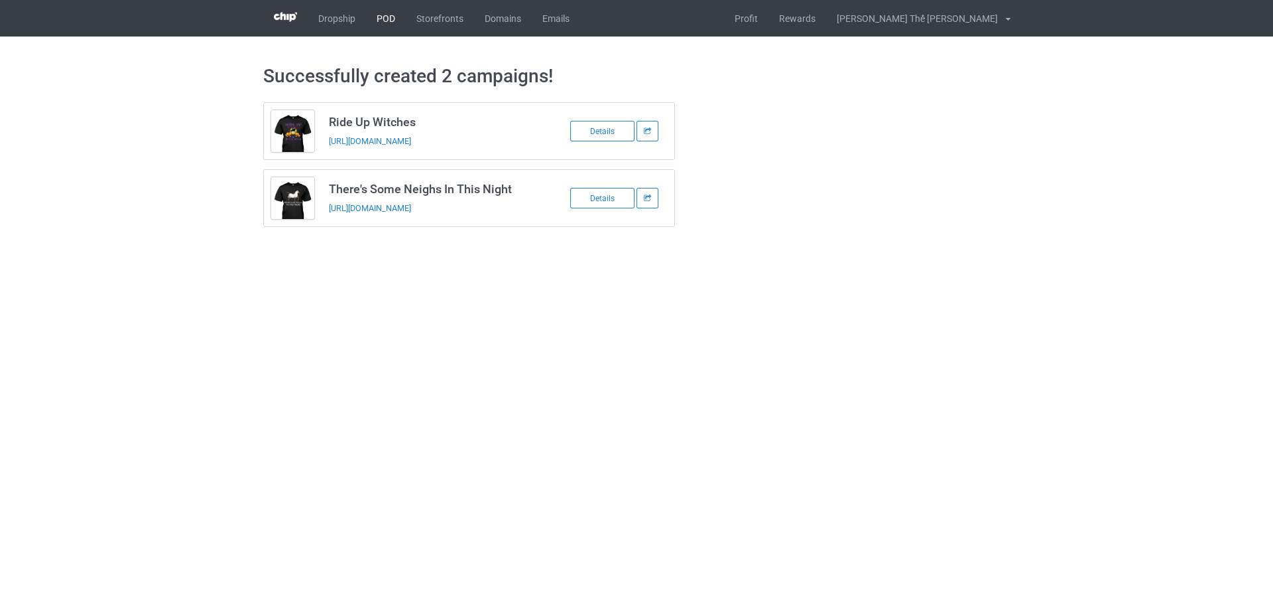
click at [389, 11] on link "POD" at bounding box center [386, 18] width 40 height 36
